Goal: Transaction & Acquisition: Purchase product/service

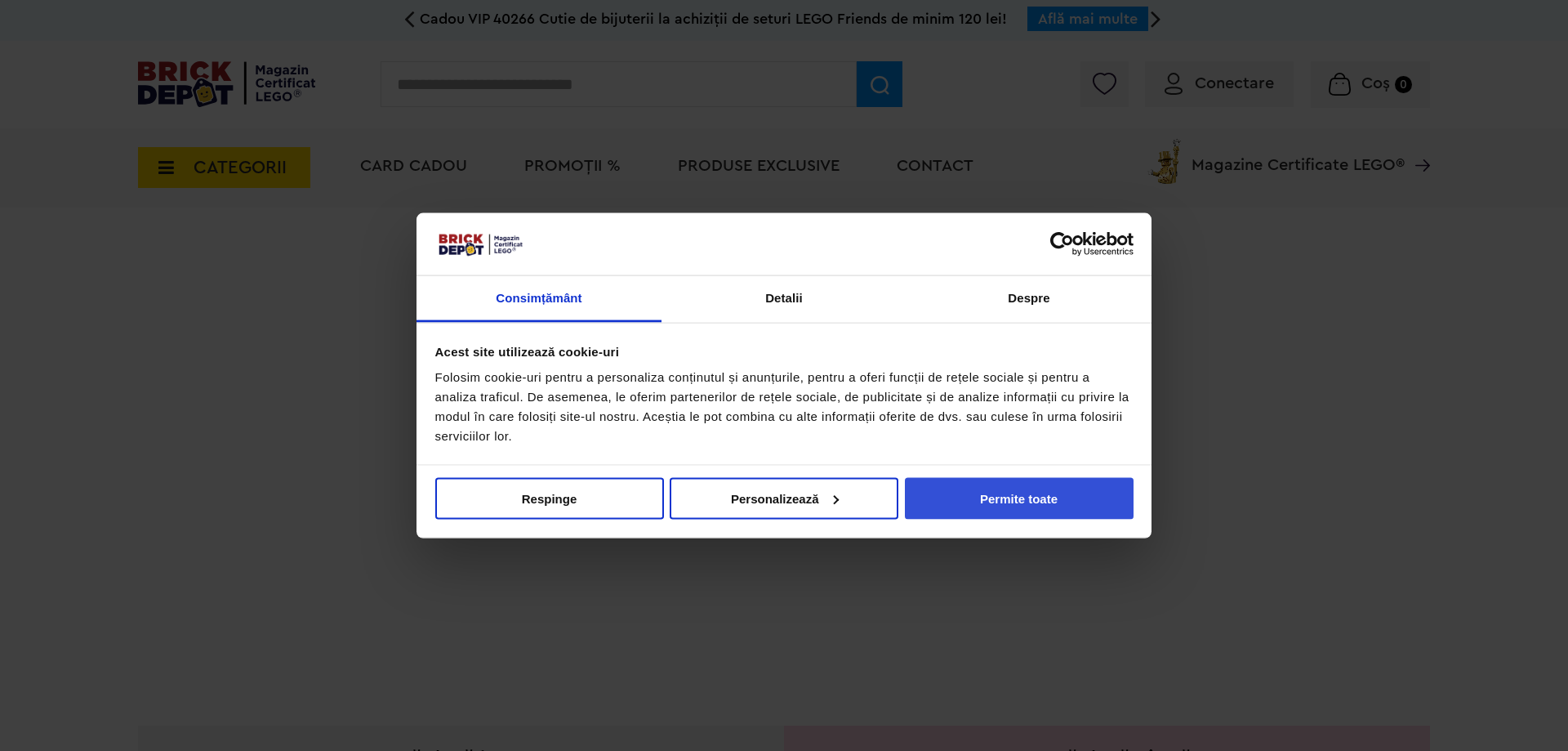
click at [1031, 496] on button "Permite toate" at bounding box center [1019, 498] width 229 height 42
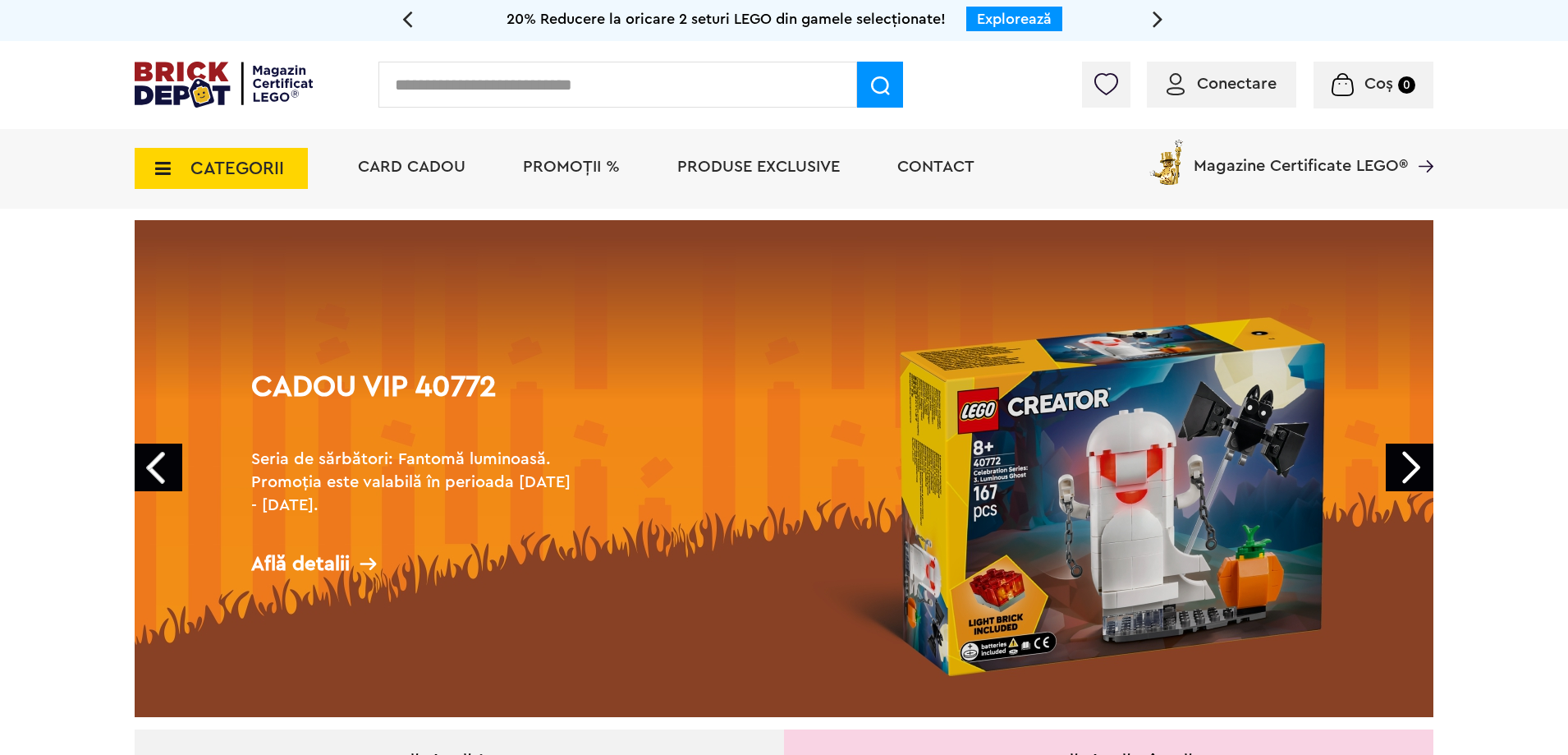
click at [1209, 85] on span "Conectare" at bounding box center [1237, 84] width 79 height 17
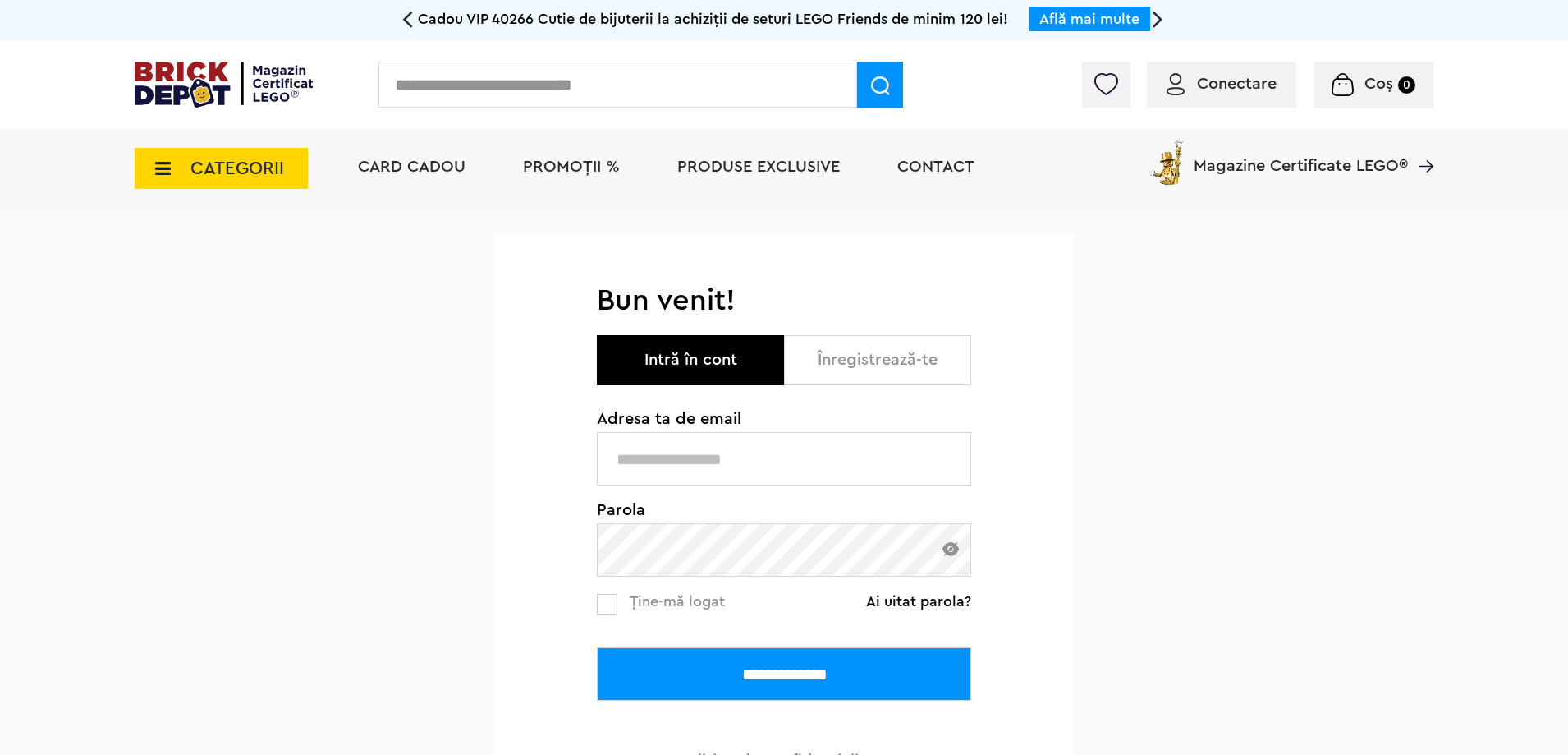
type input "**********"
click at [740, 681] on input "**********" at bounding box center [783, 674] width 374 height 54
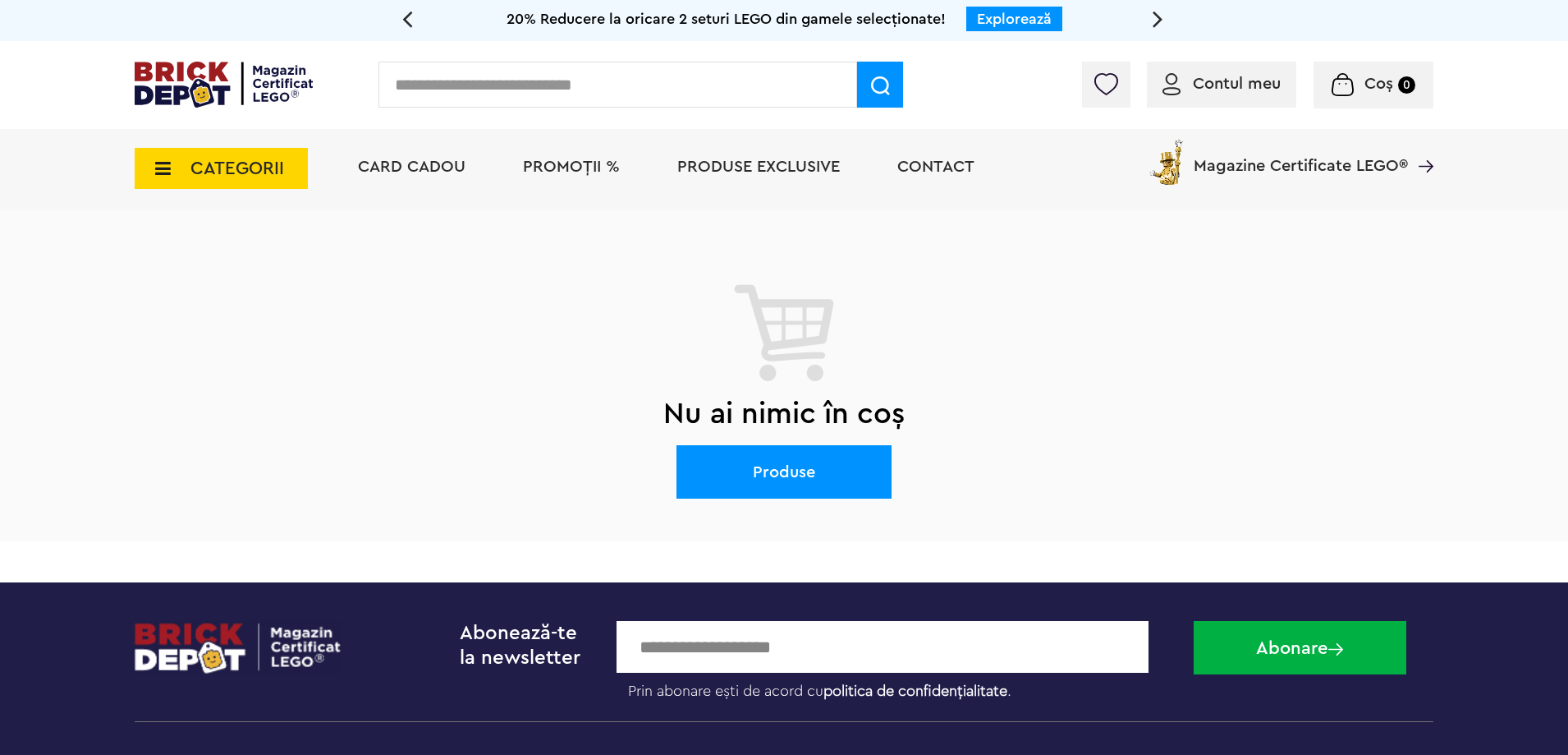
click at [567, 172] on span "PROMOȚII %" at bounding box center [571, 167] width 97 height 17
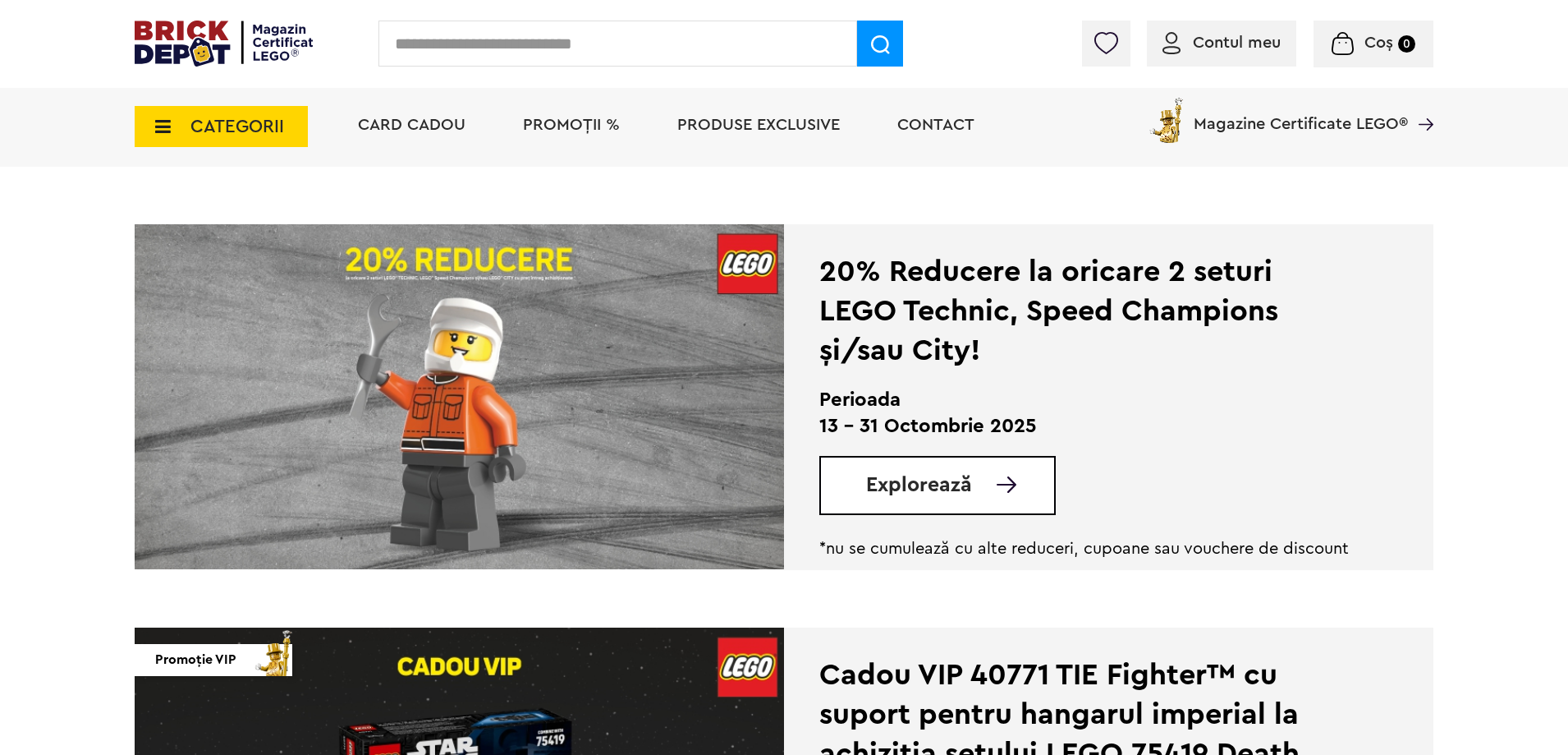
scroll to position [739, 0]
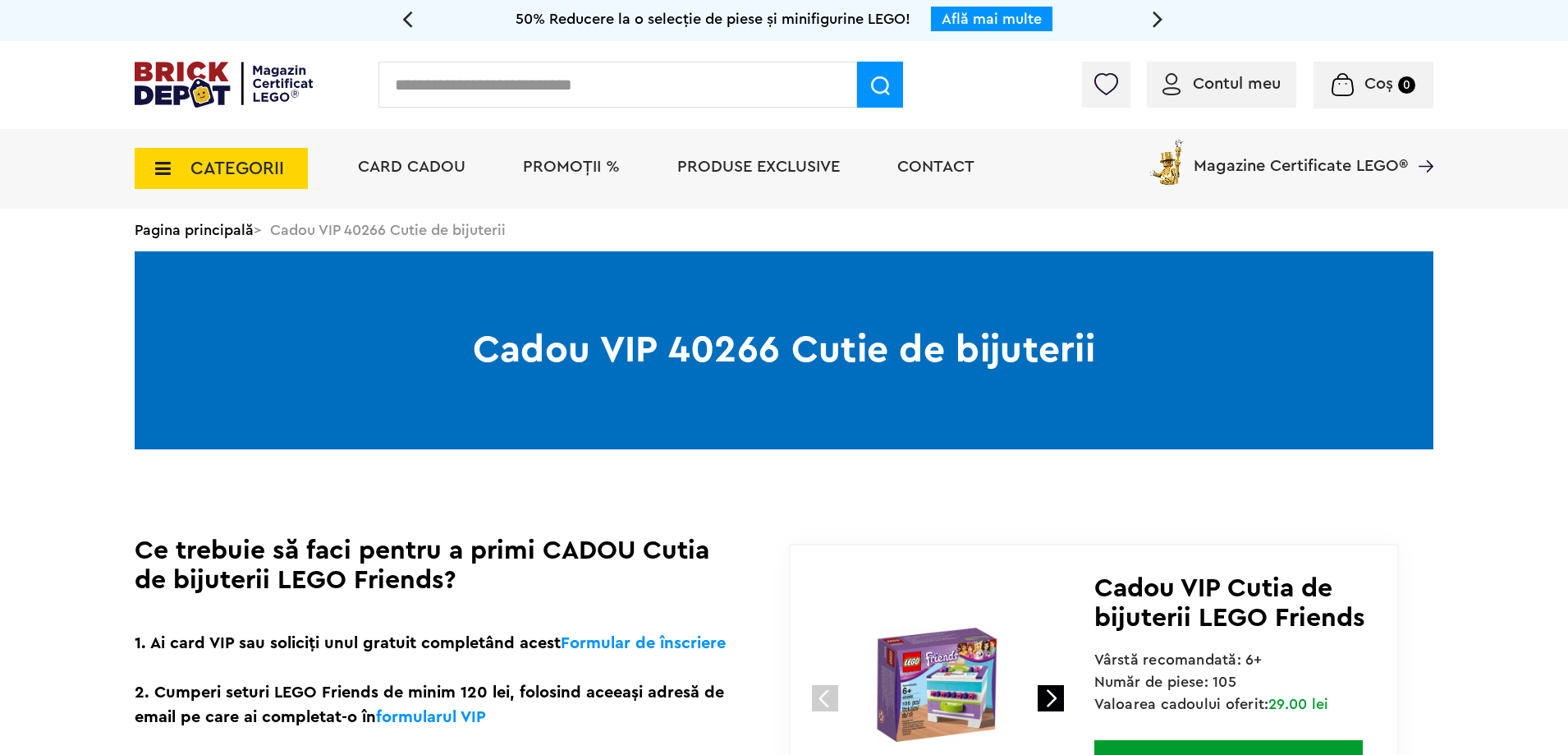
click at [185, 169] on span "CATEGORII" at bounding box center [221, 168] width 173 height 41
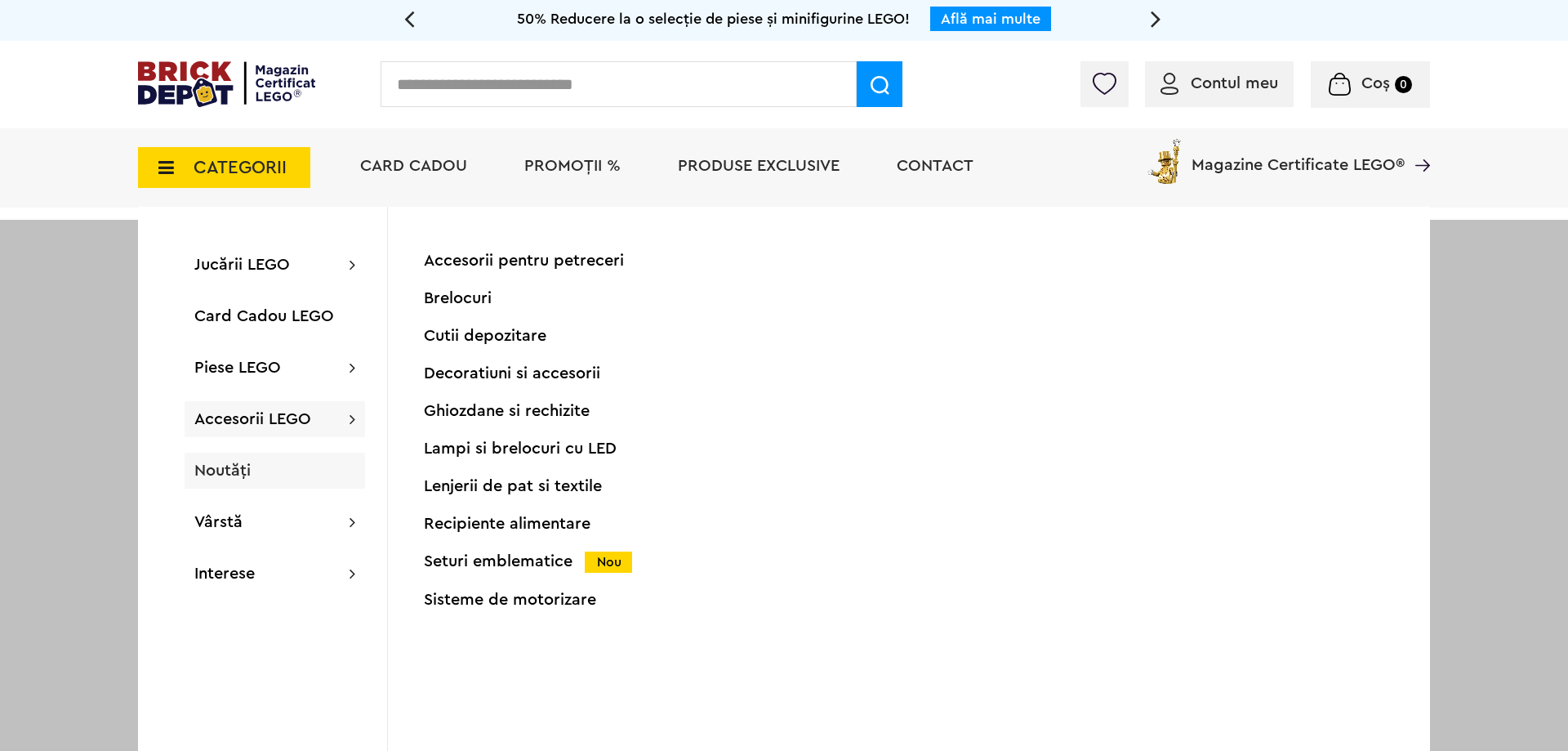
click at [241, 469] on span "Noutăți" at bounding box center [223, 470] width 57 height 17
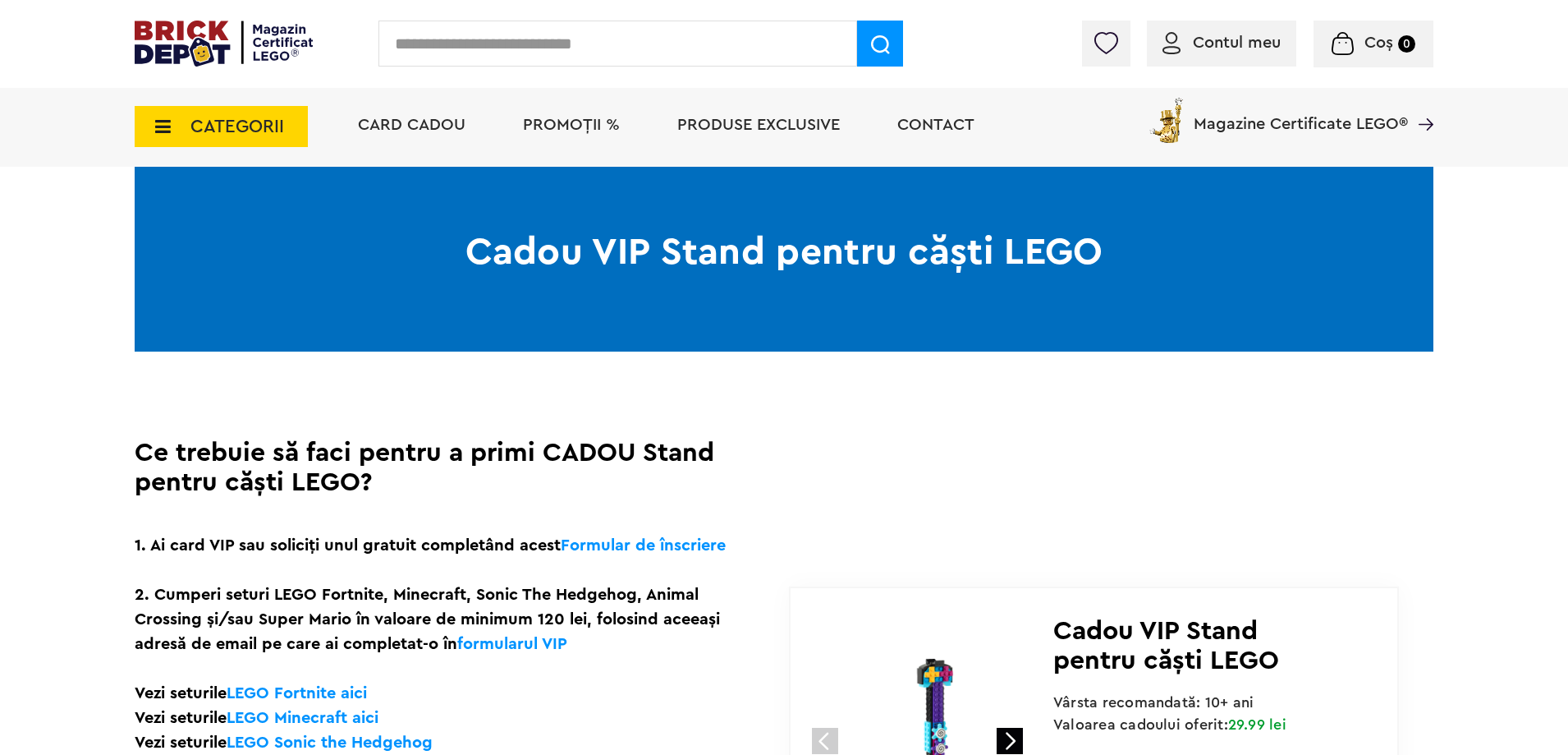
scroll to position [493, 0]
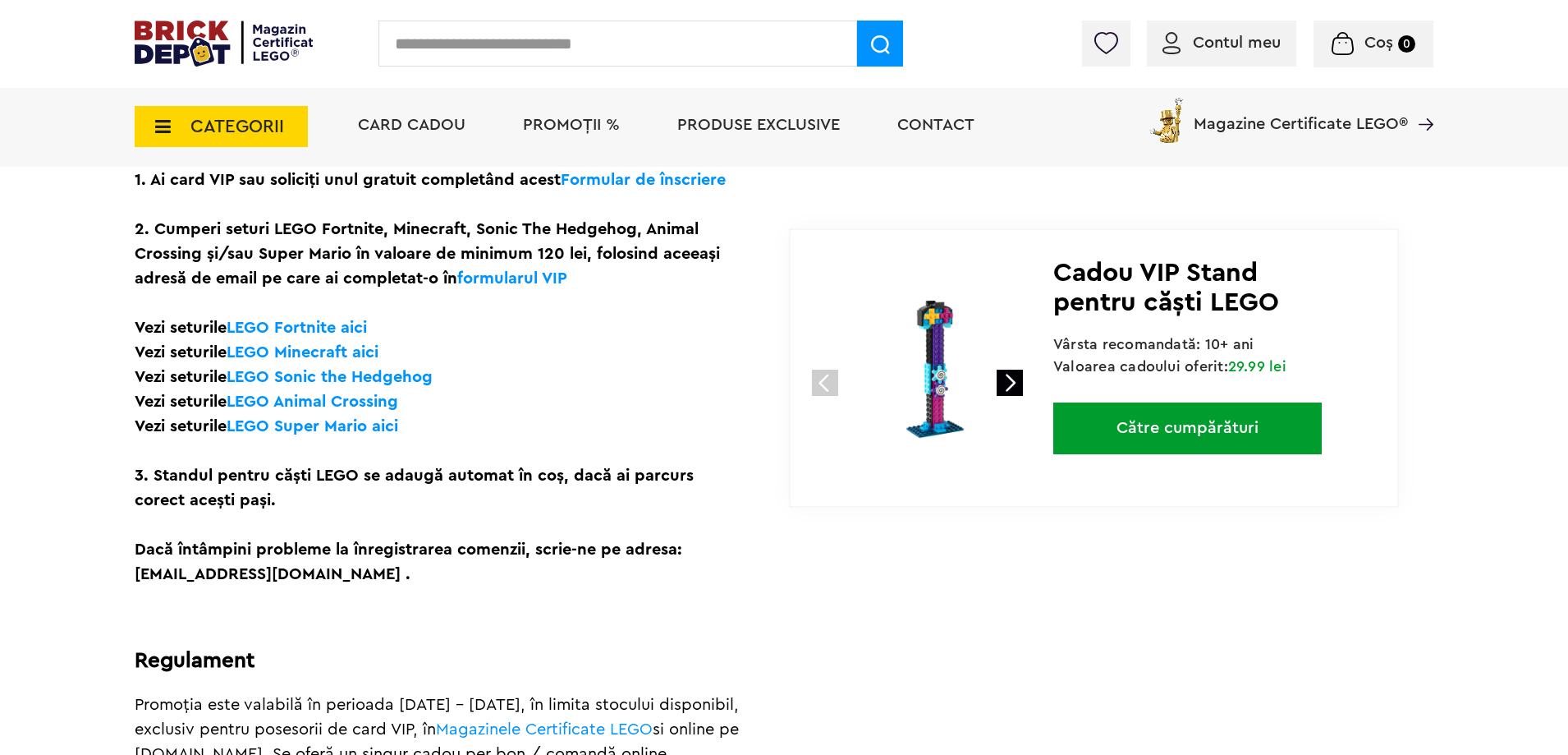
click at [340, 375] on link "LEGO Sonic the Hedgehog" at bounding box center [330, 378] width 206 height 17
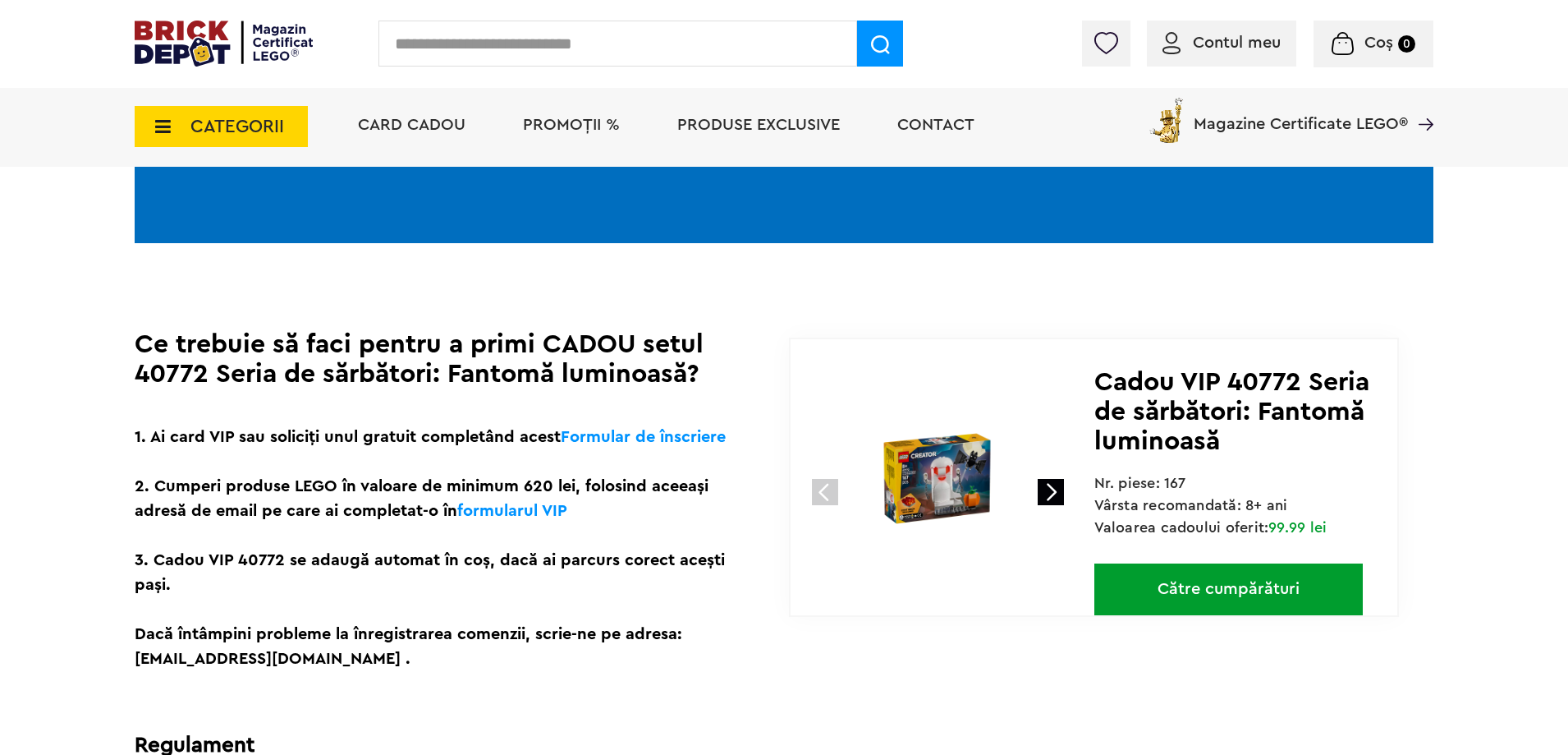
scroll to position [246, 0]
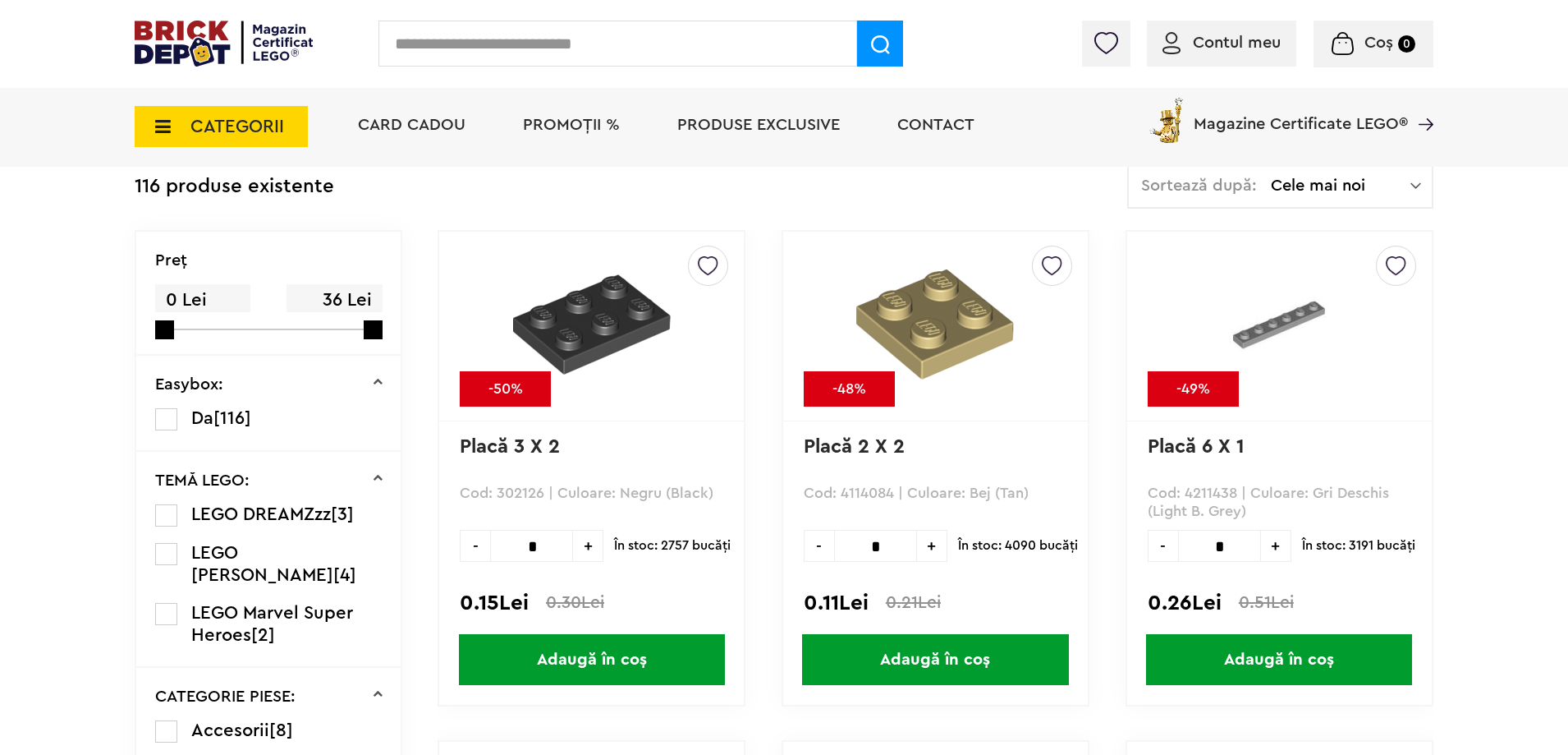
scroll to position [493, 0]
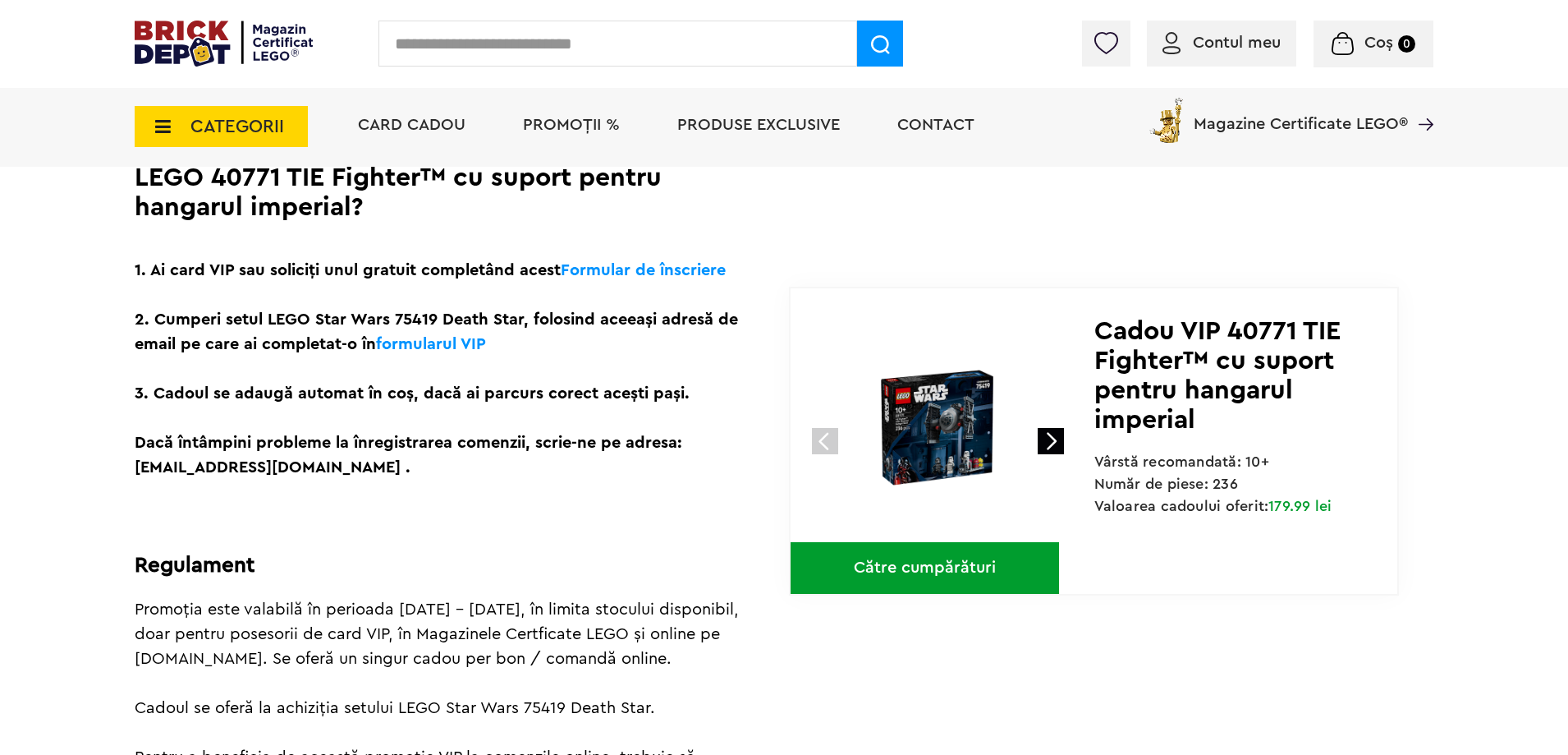
scroll to position [493, 0]
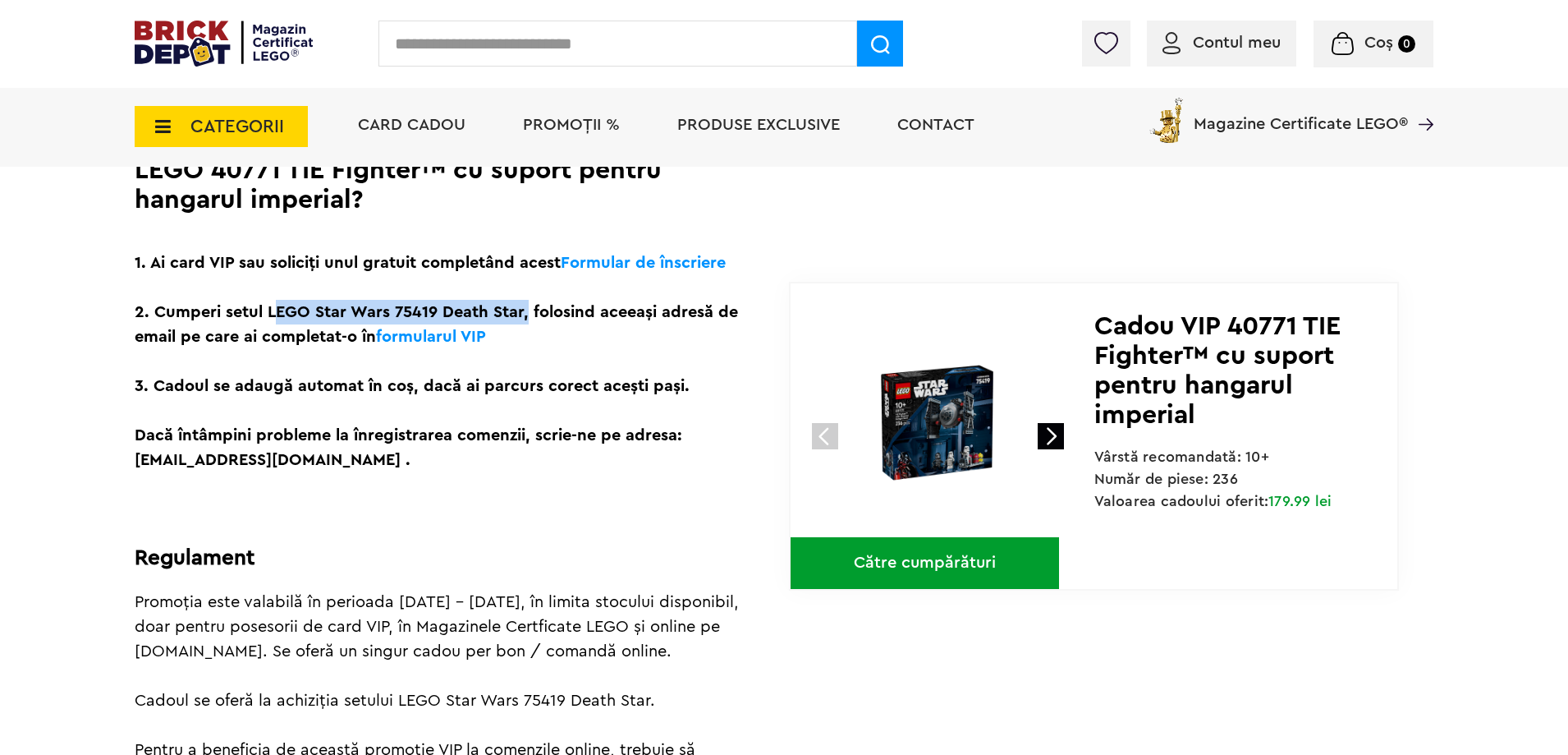
drag, startPoint x: 521, startPoint y: 313, endPoint x: 269, endPoint y: 306, distance: 252.1
click at [269, 306] on p "1. Ai card VIP sau soliciți unul gratuit completând acest Formular de înscriere…" at bounding box center [438, 361] width 608 height 222
copy p "LEGO Star Wars 75419 Death Star"
paste input "**********"
type input "**********"
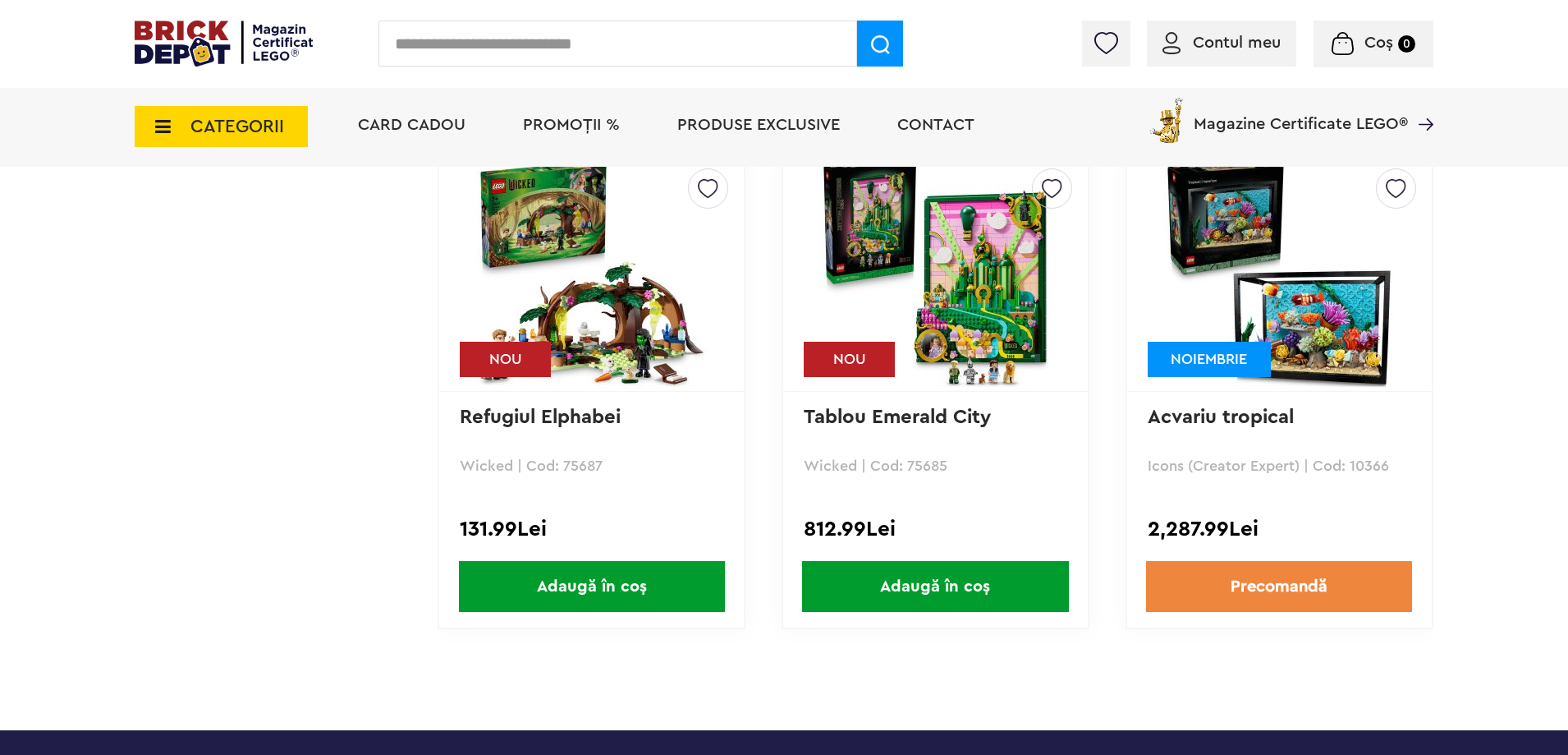
scroll to position [5750, 0]
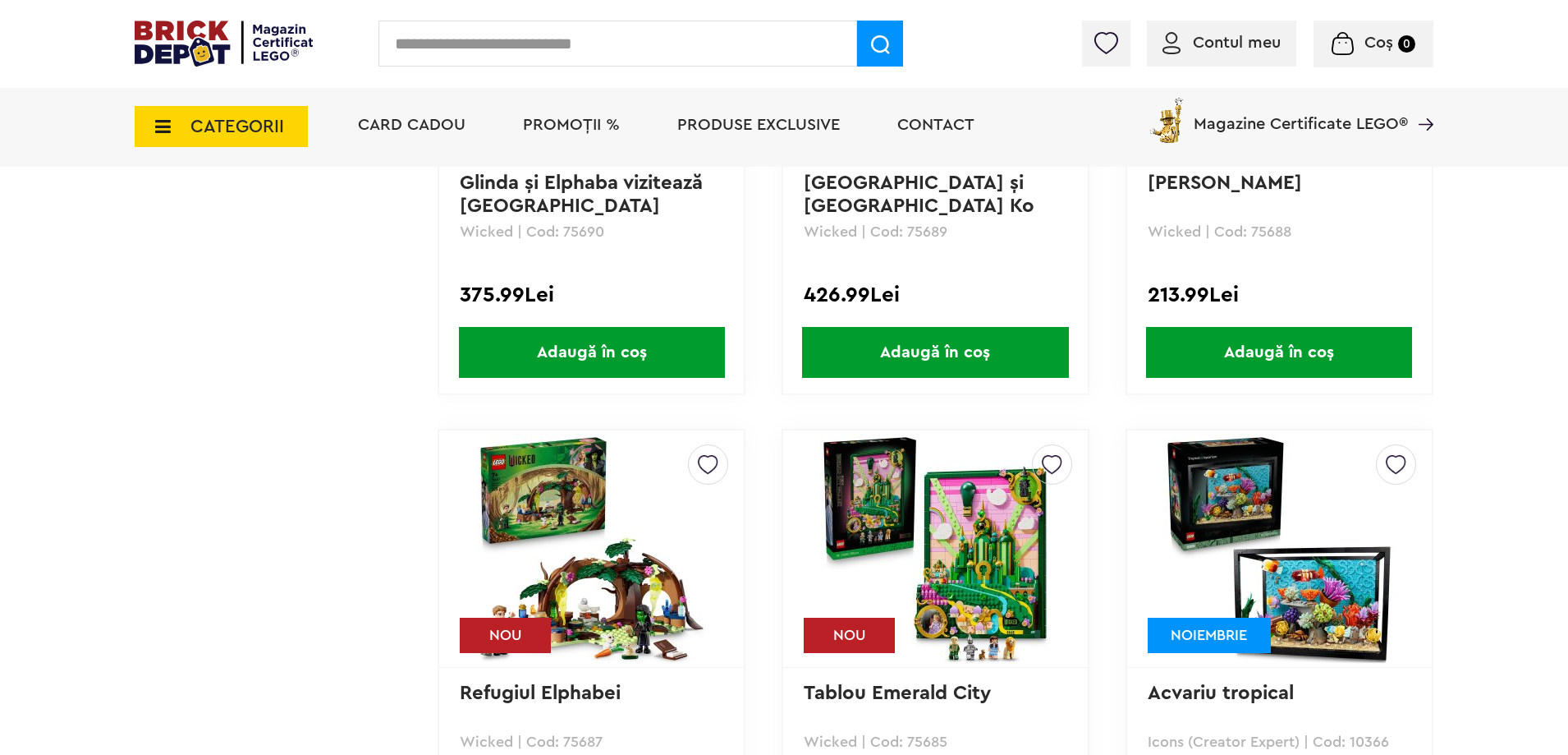
click at [204, 131] on span "CATEGORII" at bounding box center [238, 126] width 94 height 18
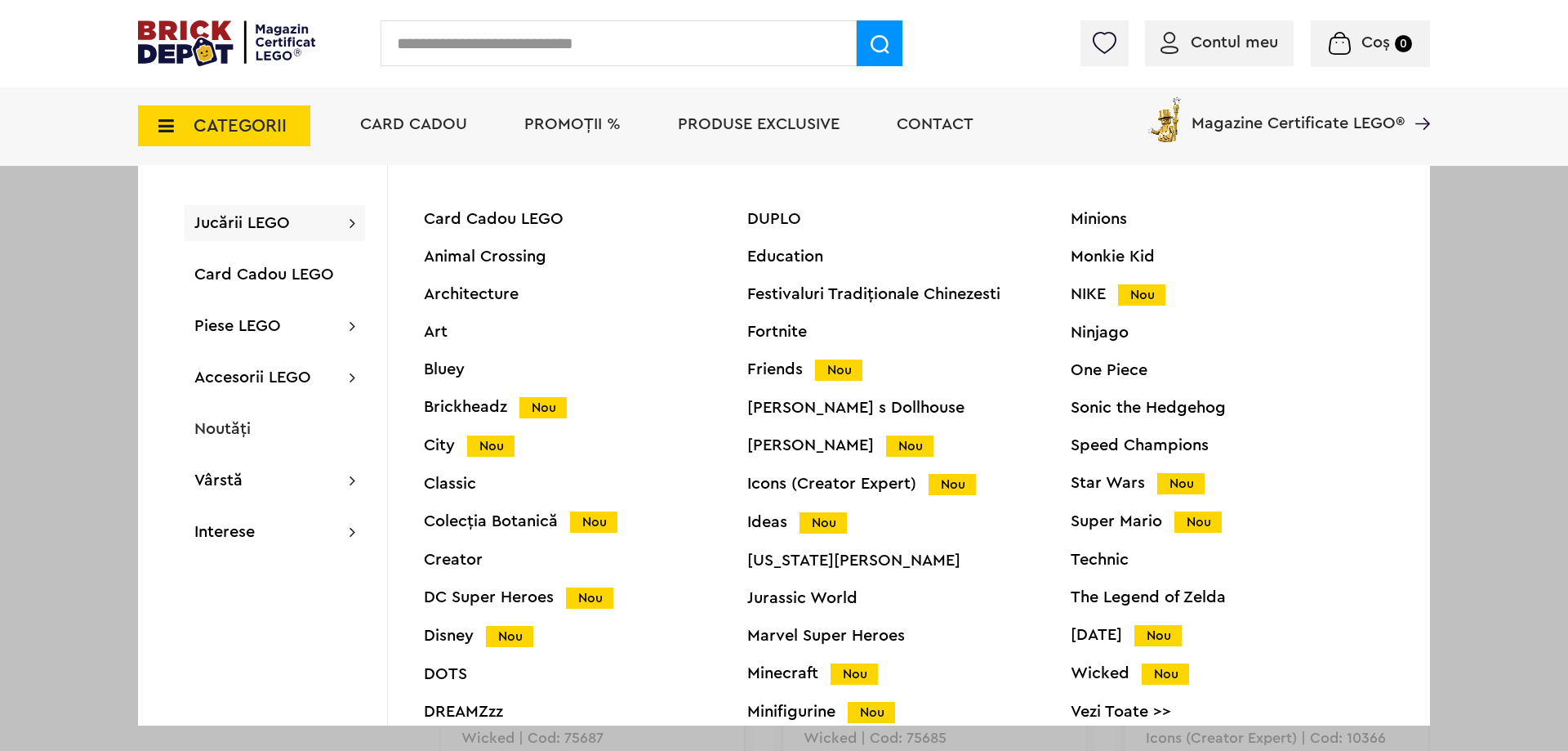
click at [777, 367] on div "Friends Nou" at bounding box center [909, 370] width 324 height 17
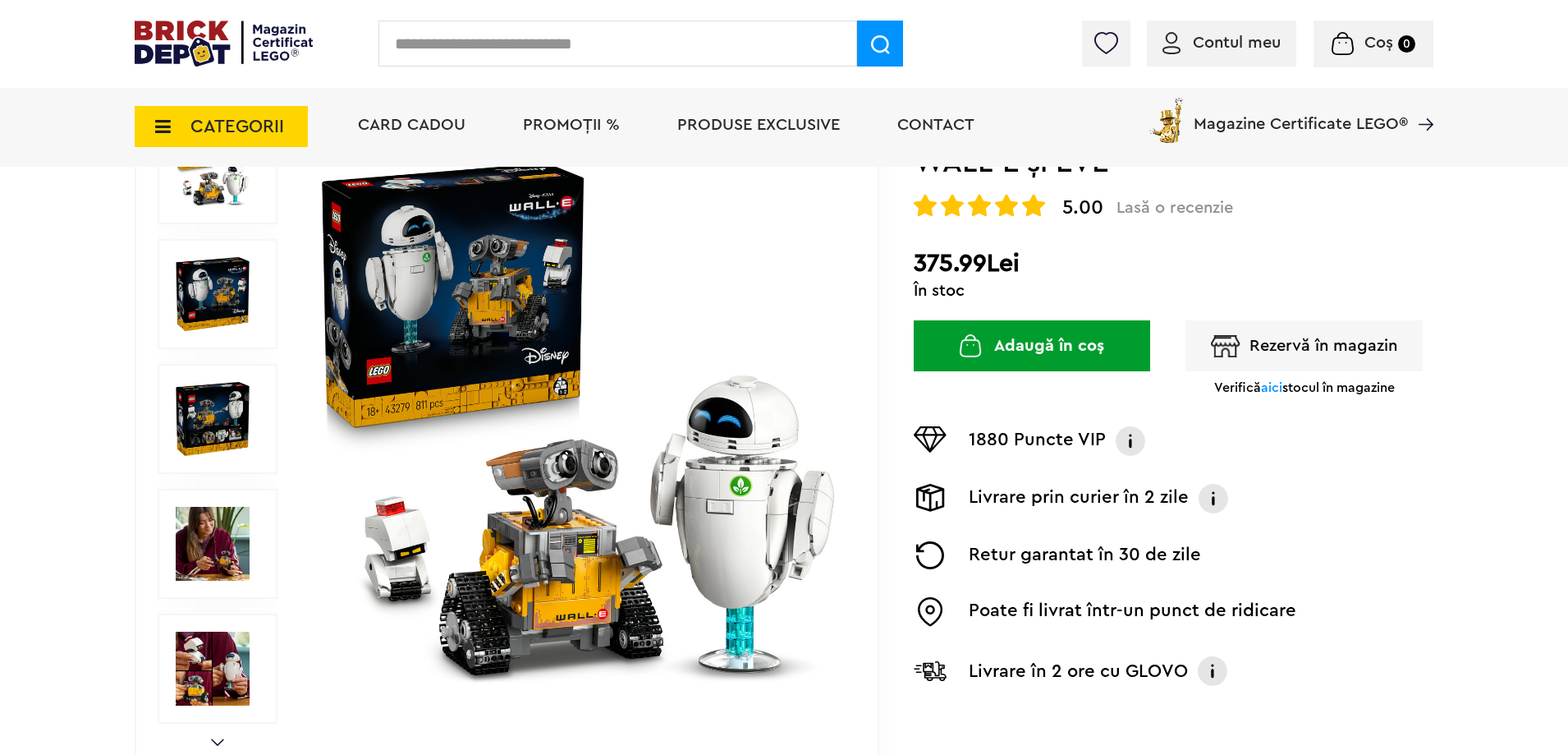
scroll to position [246, 0]
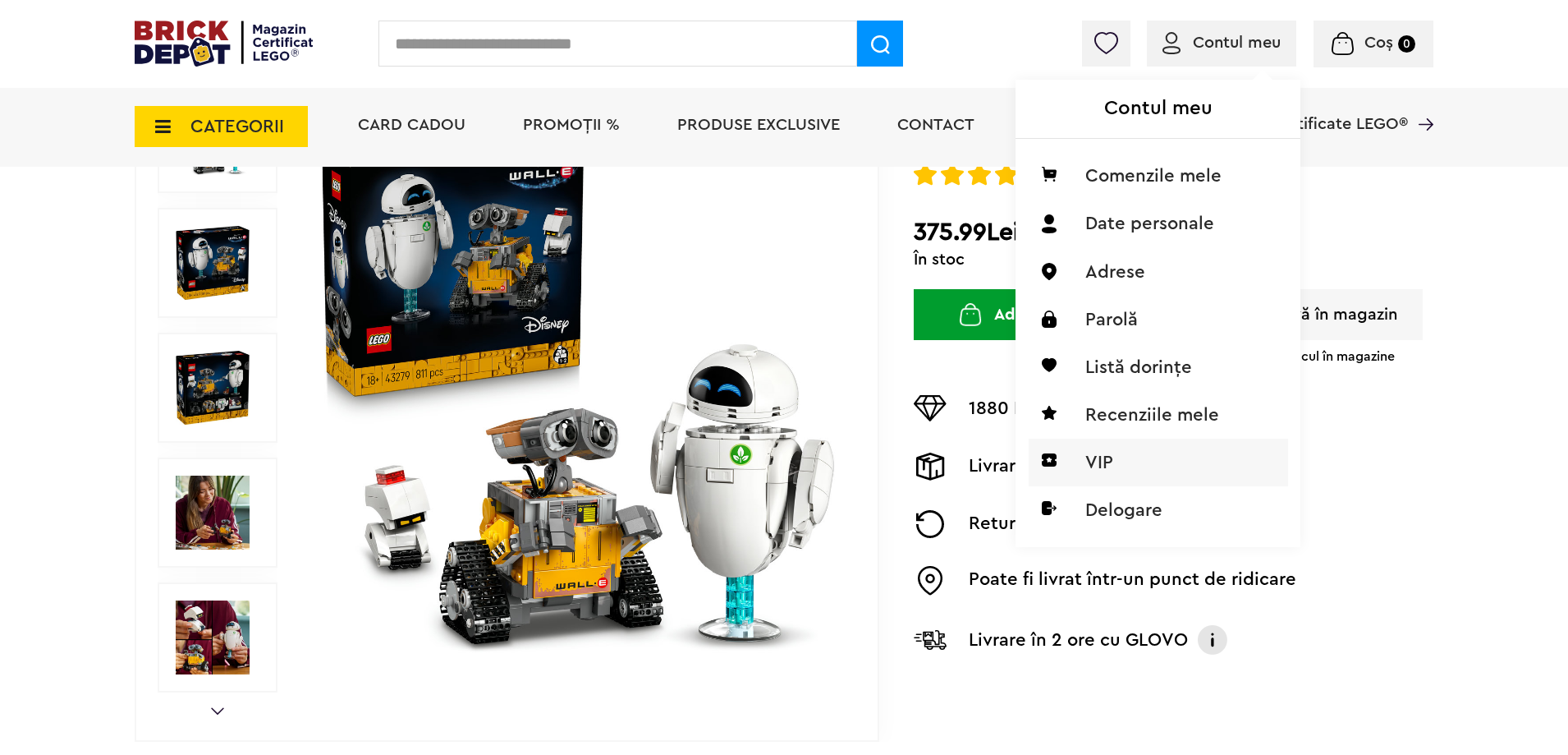
click at [1103, 460] on li "VIP" at bounding box center [1159, 462] width 259 height 48
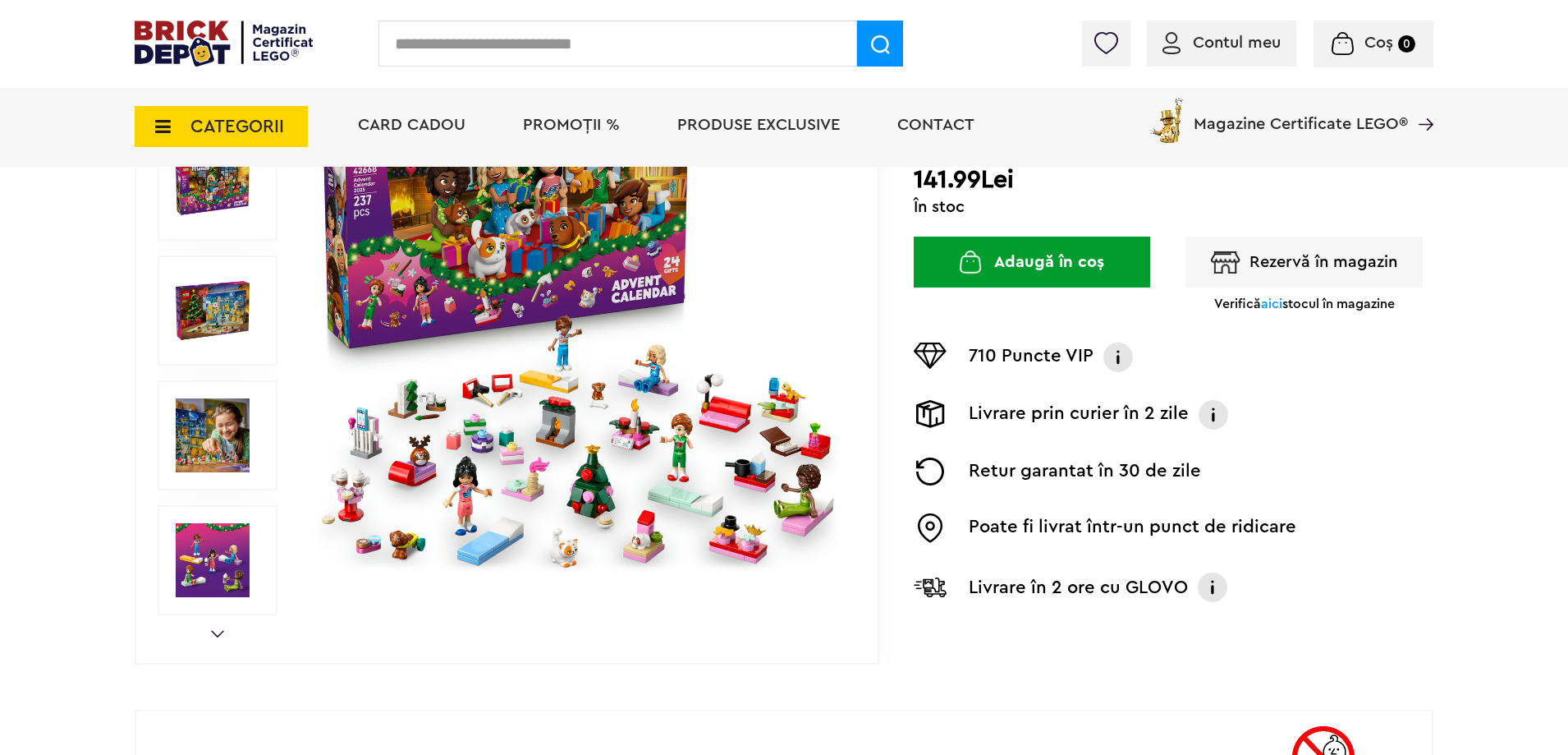
scroll to position [329, 0]
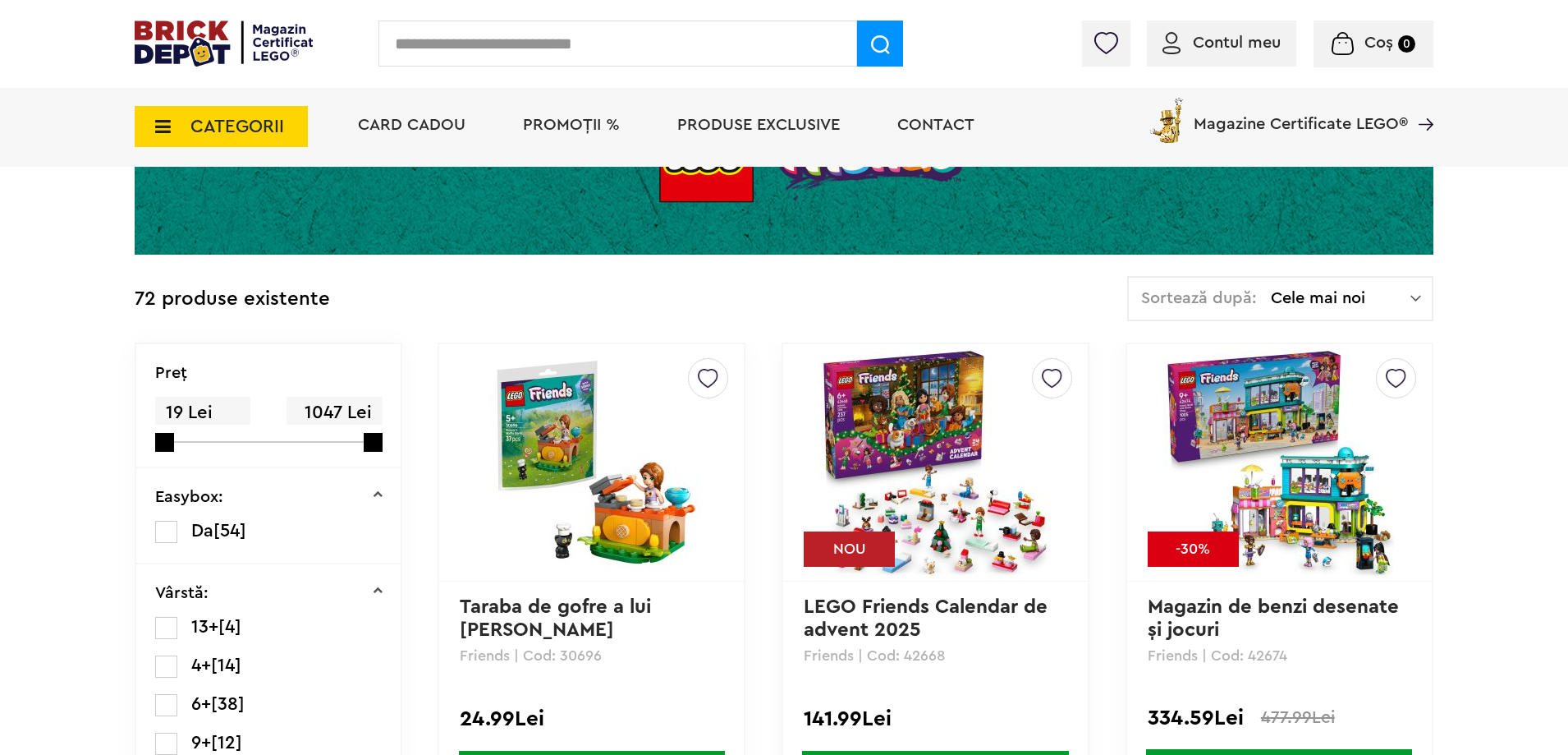
scroll to position [329, 0]
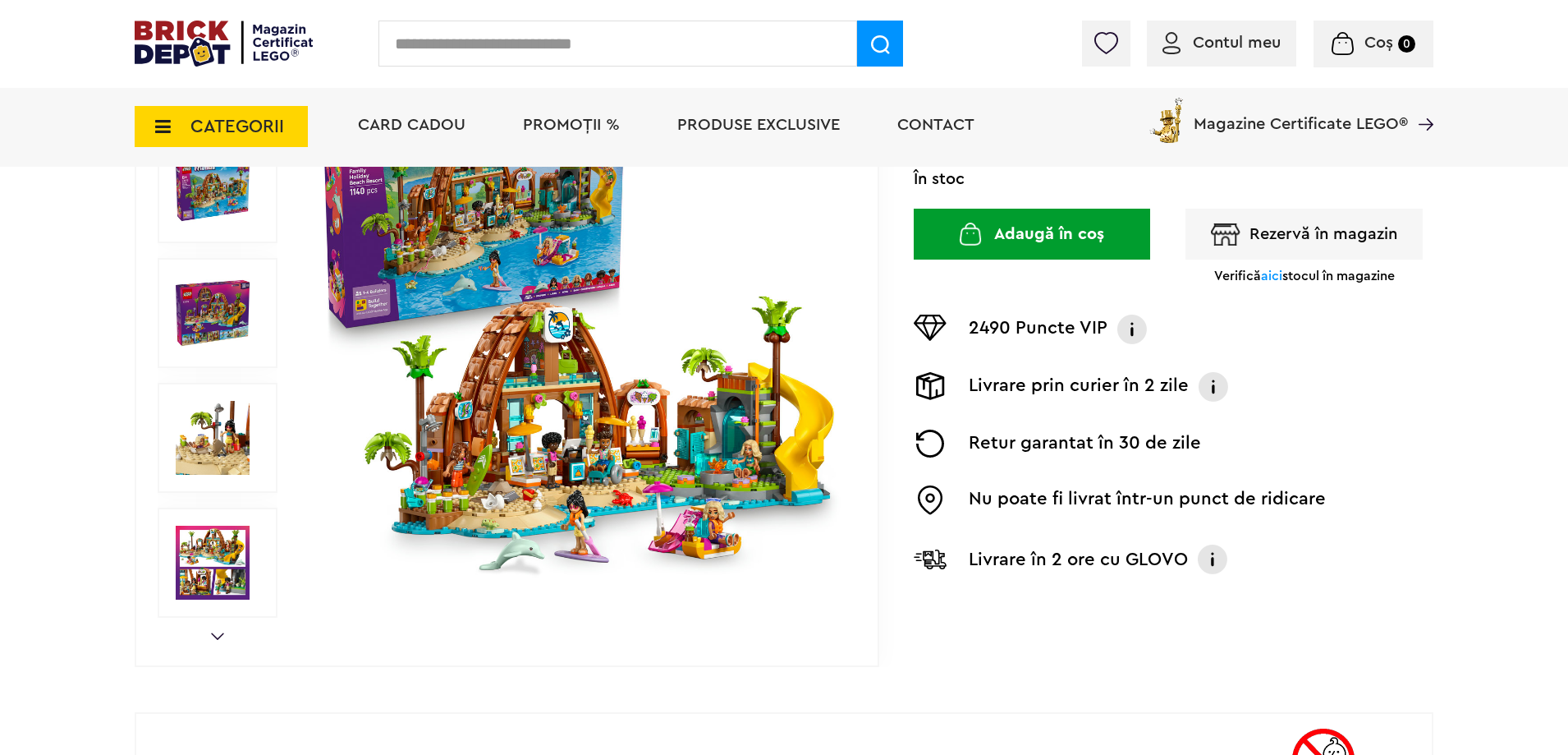
scroll to position [329, 0]
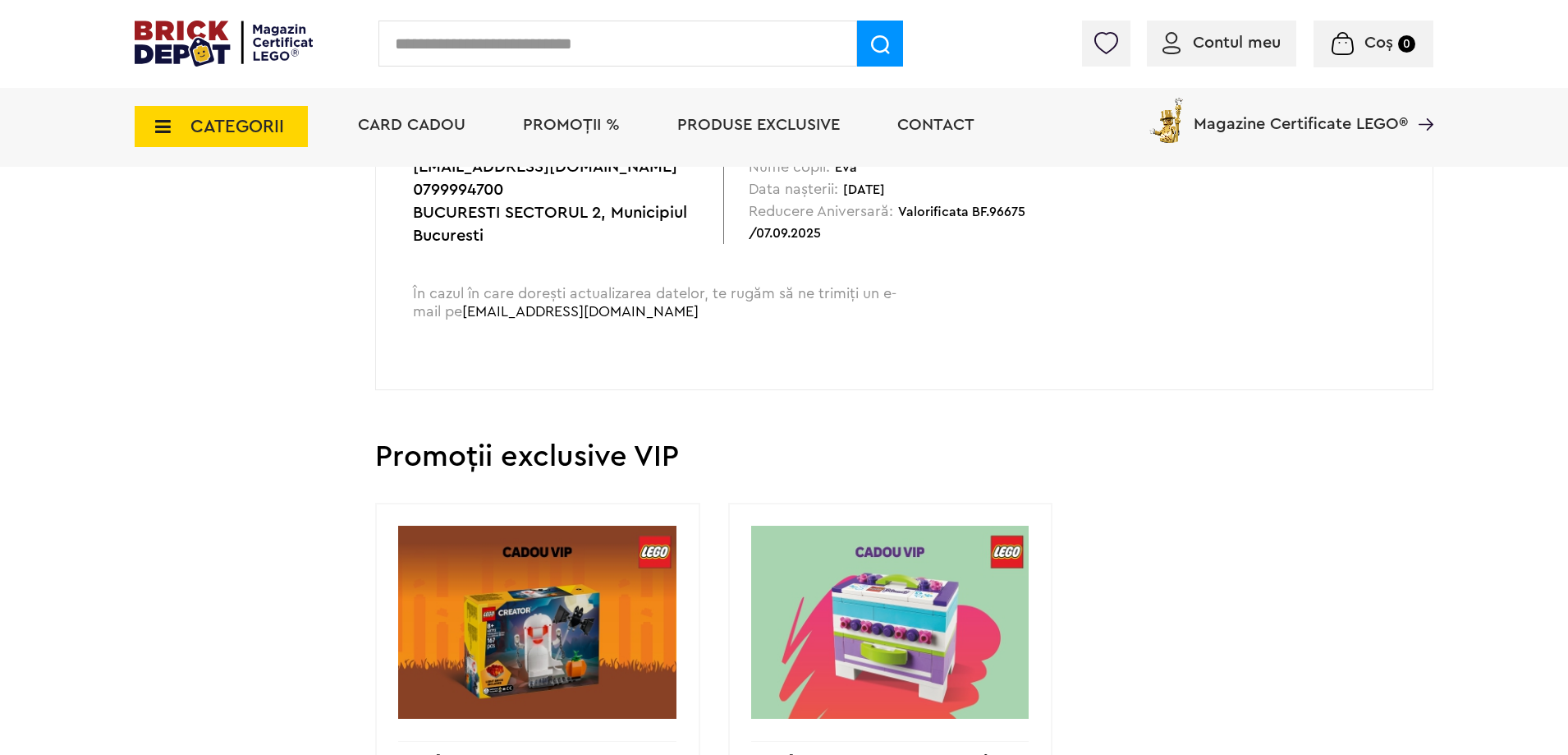
scroll to position [1068, 0]
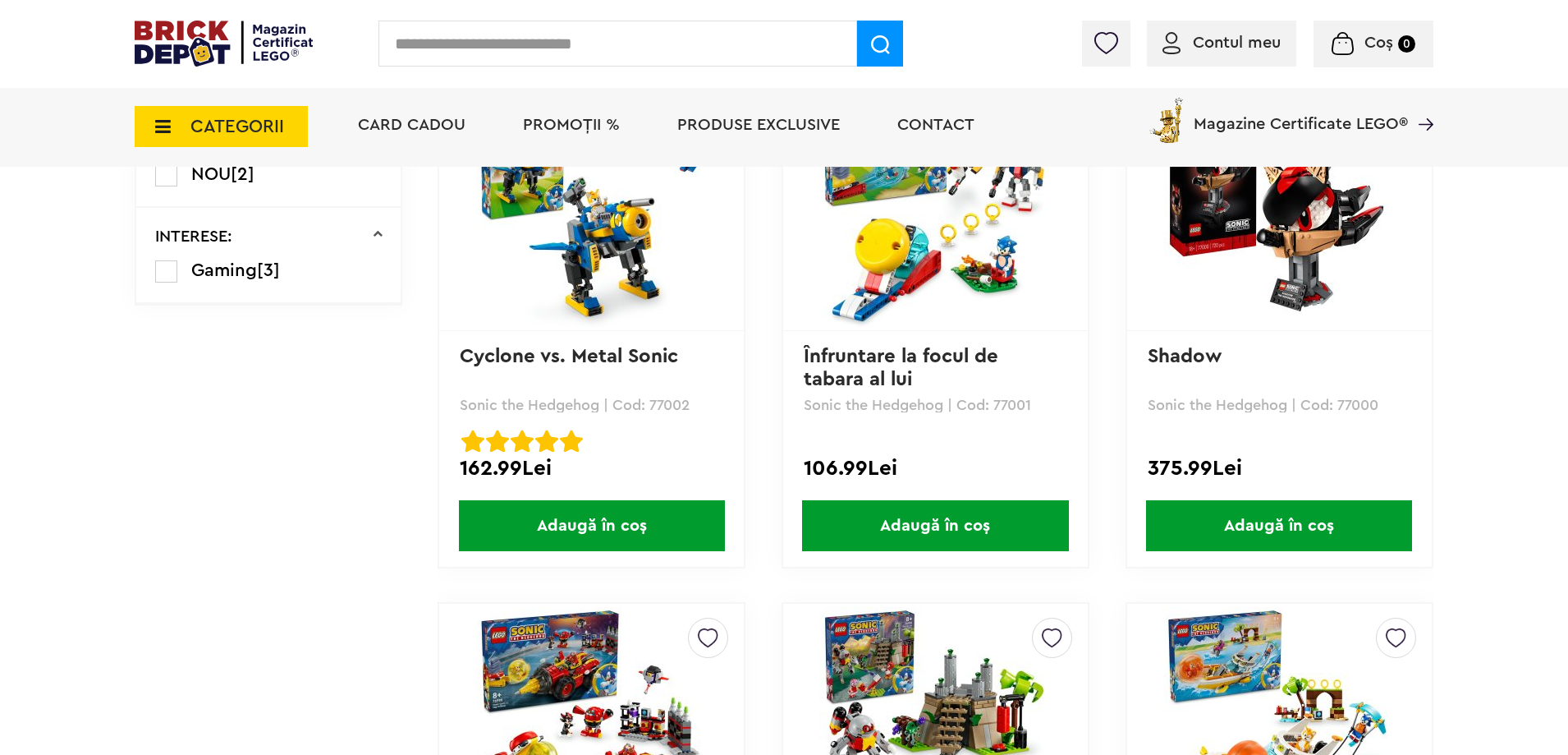
scroll to position [1396, 0]
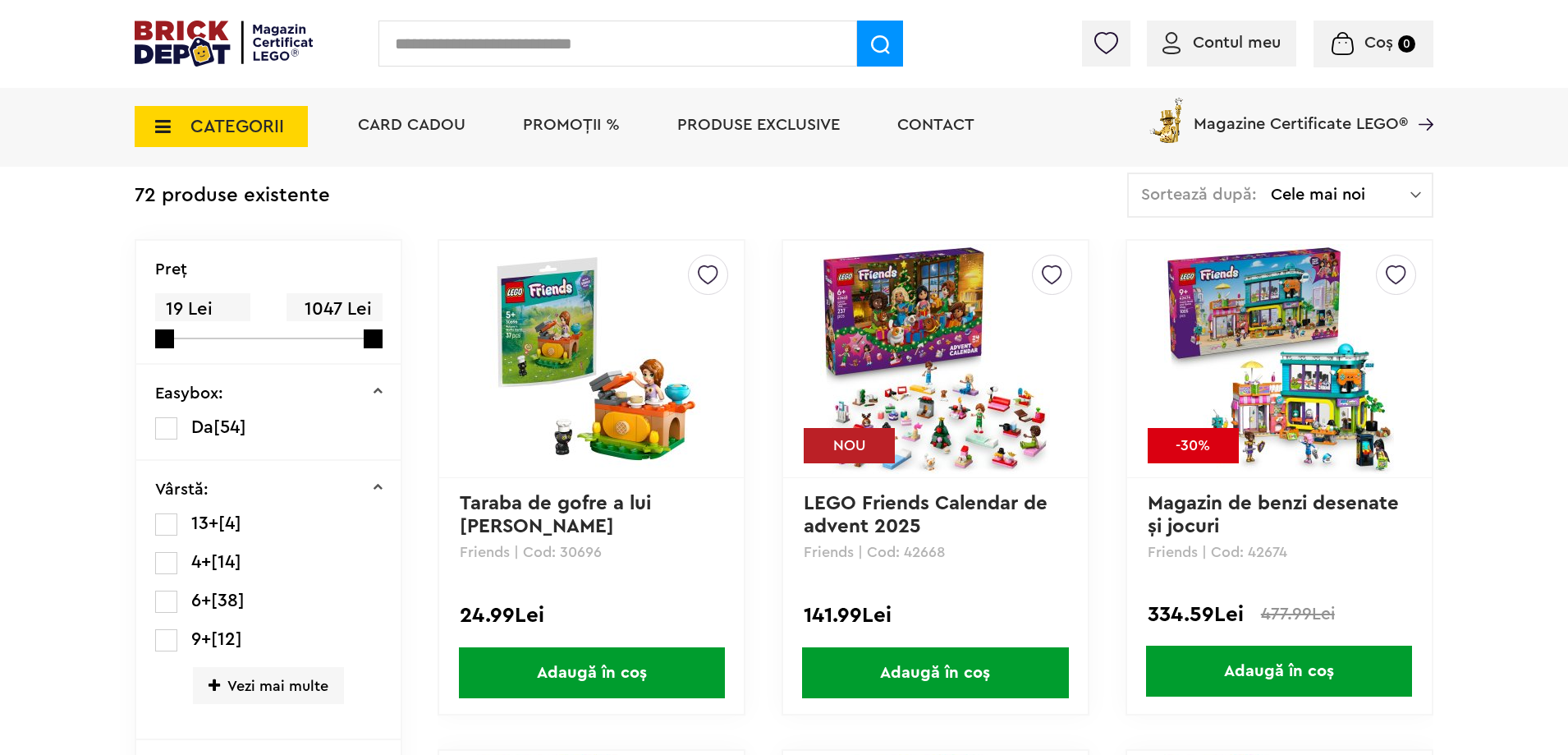
scroll to position [329, 0]
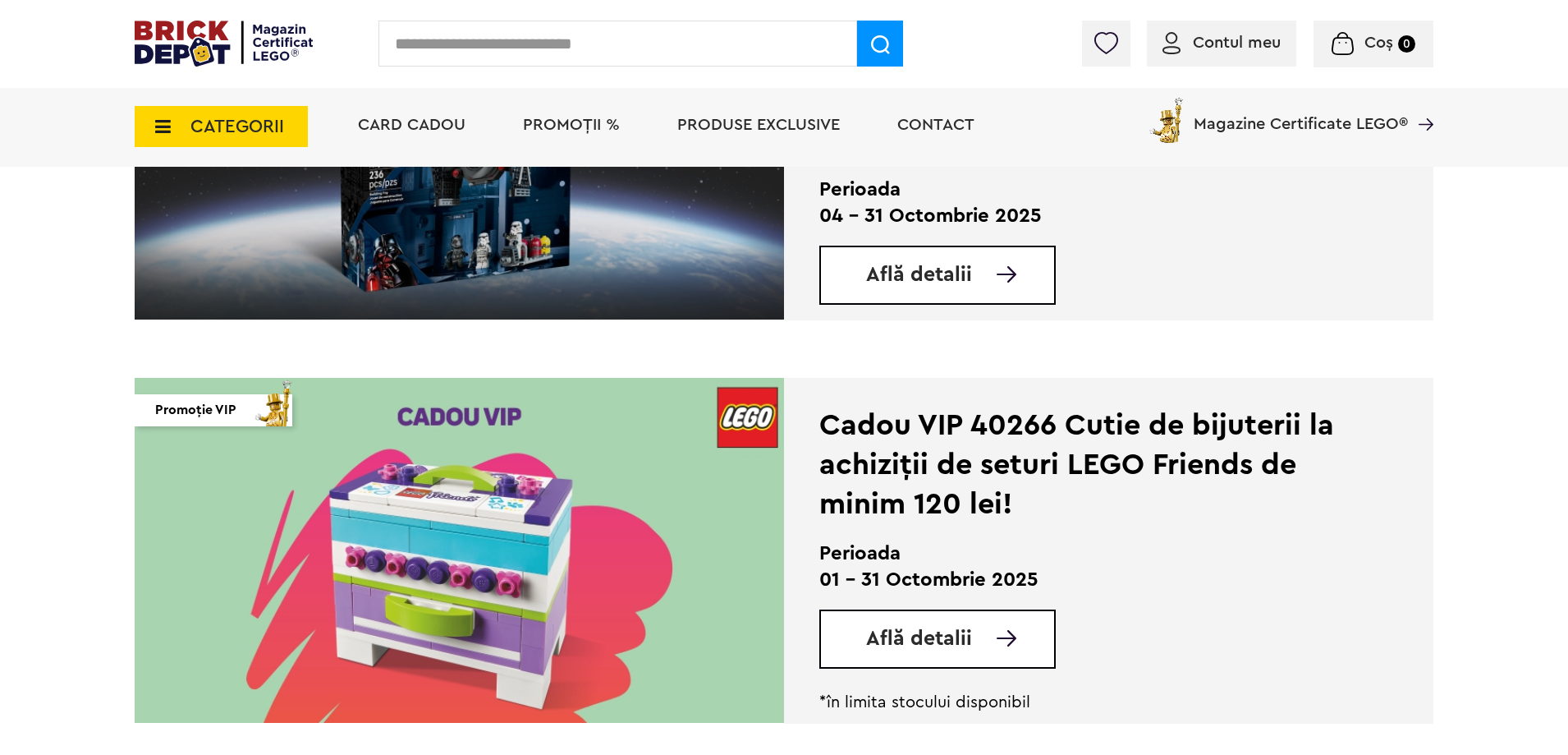
scroll to position [1725, 0]
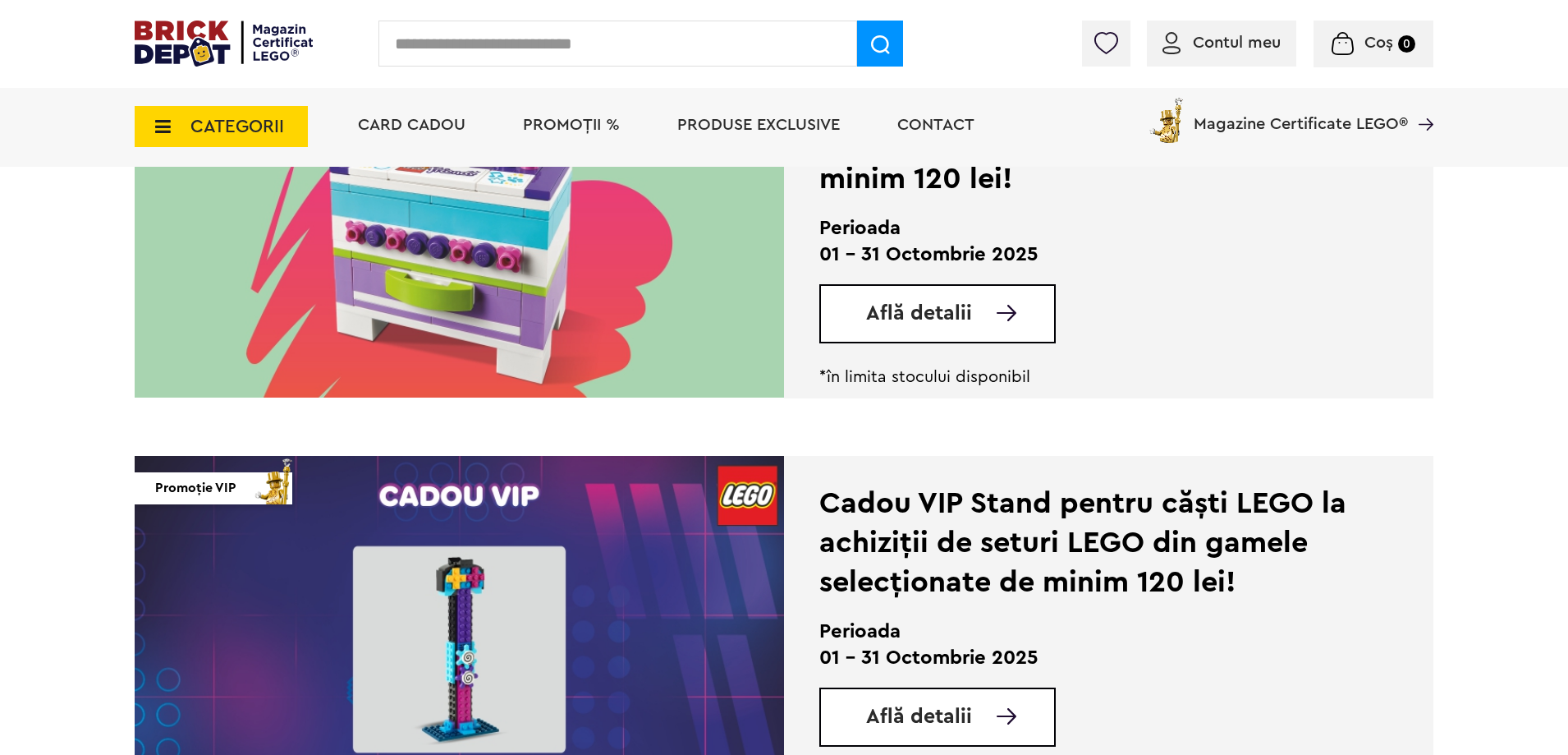
click at [937, 296] on div "Află detalii" at bounding box center [937, 314] width 237 height 59
click at [939, 315] on span "Află detalii" at bounding box center [919, 313] width 106 height 21
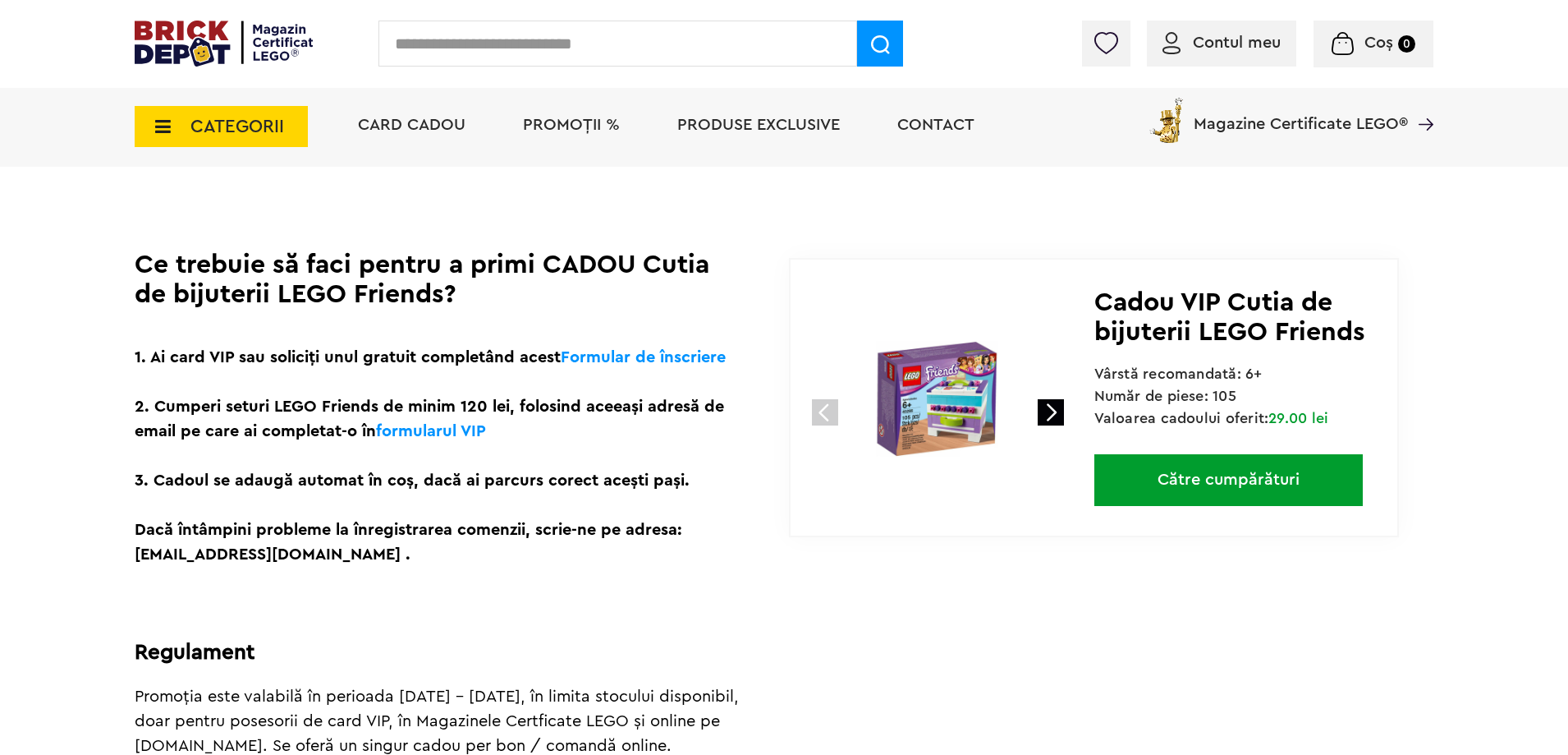
scroll to position [329, 0]
